Goal: Information Seeking & Learning: Learn about a topic

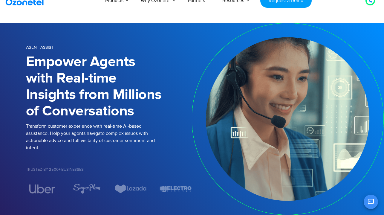
scroll to position [0, 0]
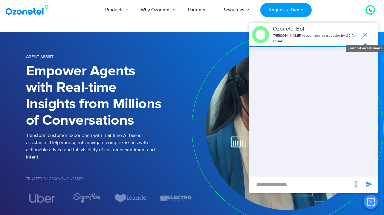
click at [365, 34] on icon "end chat or minimize" at bounding box center [365, 35] width 4 height 4
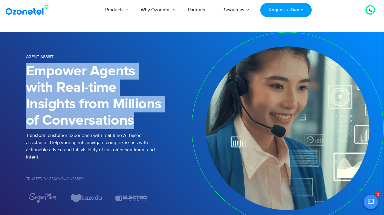
drag, startPoint x: 27, startPoint y: 69, endPoint x: 154, endPoint y: 120, distance: 136.2
click at [154, 120] on h1 "Empower Agents with Real-time Insights from Millions of Conversations" at bounding box center [109, 96] width 166 height 66
copy h1 "Empower Agents with Real-time Insights from Millions of Conversations"
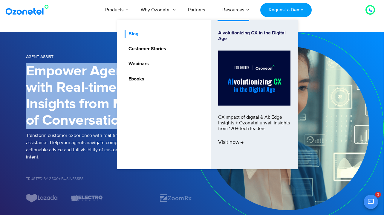
click at [135, 33] on link "Blog" at bounding box center [132, 33] width 15 height 7
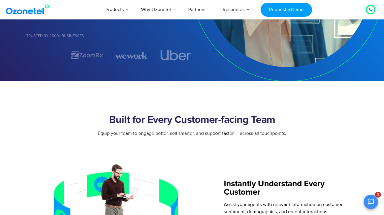
scroll to position [147, 0]
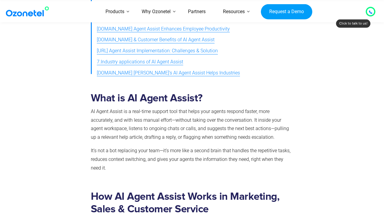
scroll to position [253, 0]
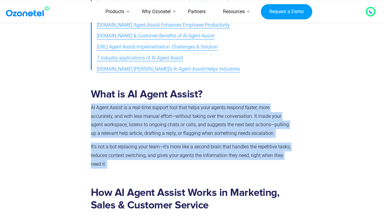
drag, startPoint x: 90, startPoint y: 102, endPoint x: 133, endPoint y: 155, distance: 68.6
copy div "AI Agent Assist is a real-time support tool that helps your agents respond fast…"
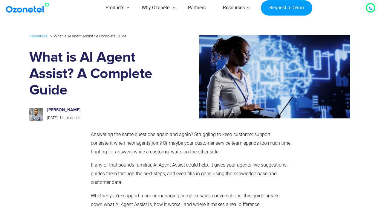
scroll to position [4, 0]
